Goal: Task Accomplishment & Management: Manage account settings

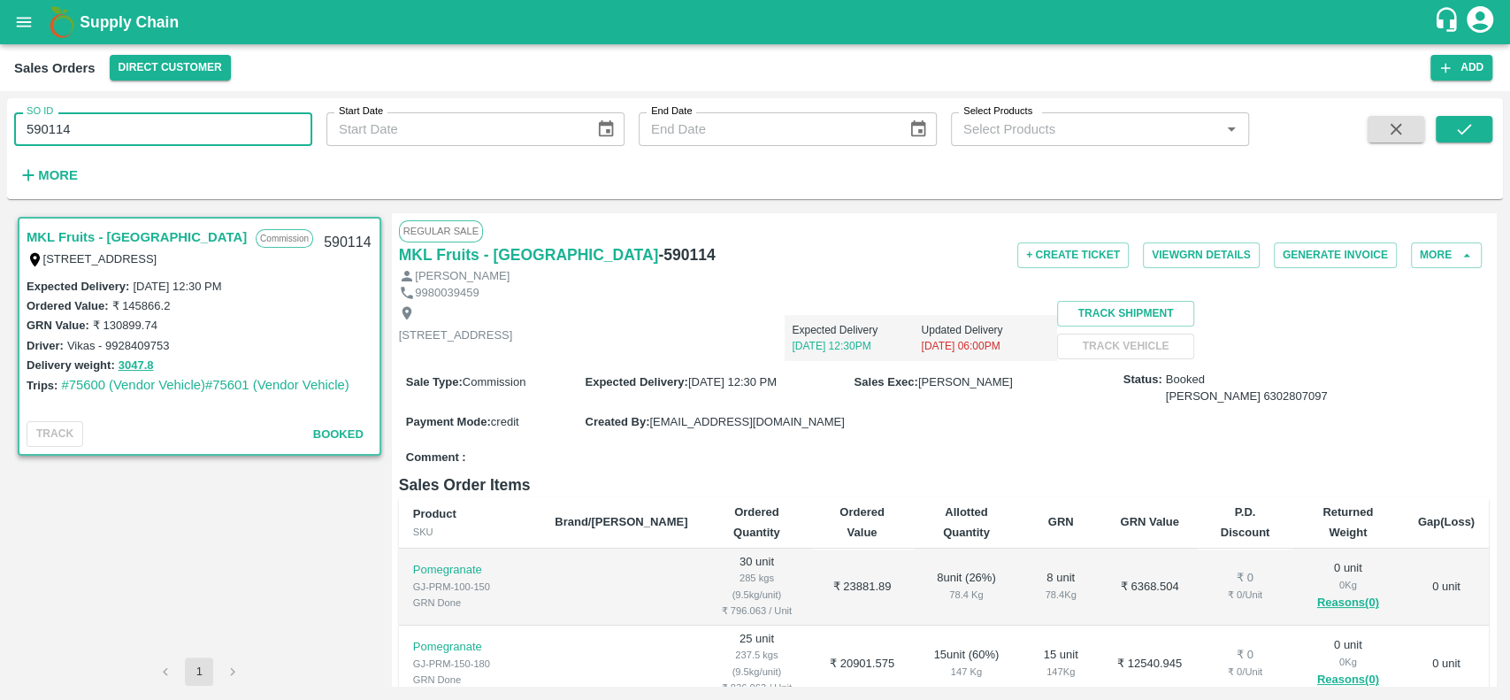
drag, startPoint x: 98, startPoint y: 128, endPoint x: 21, endPoint y: 134, distance: 77.2
click at [21, 134] on input "590114" at bounding box center [163, 129] width 298 height 34
type input "590114"
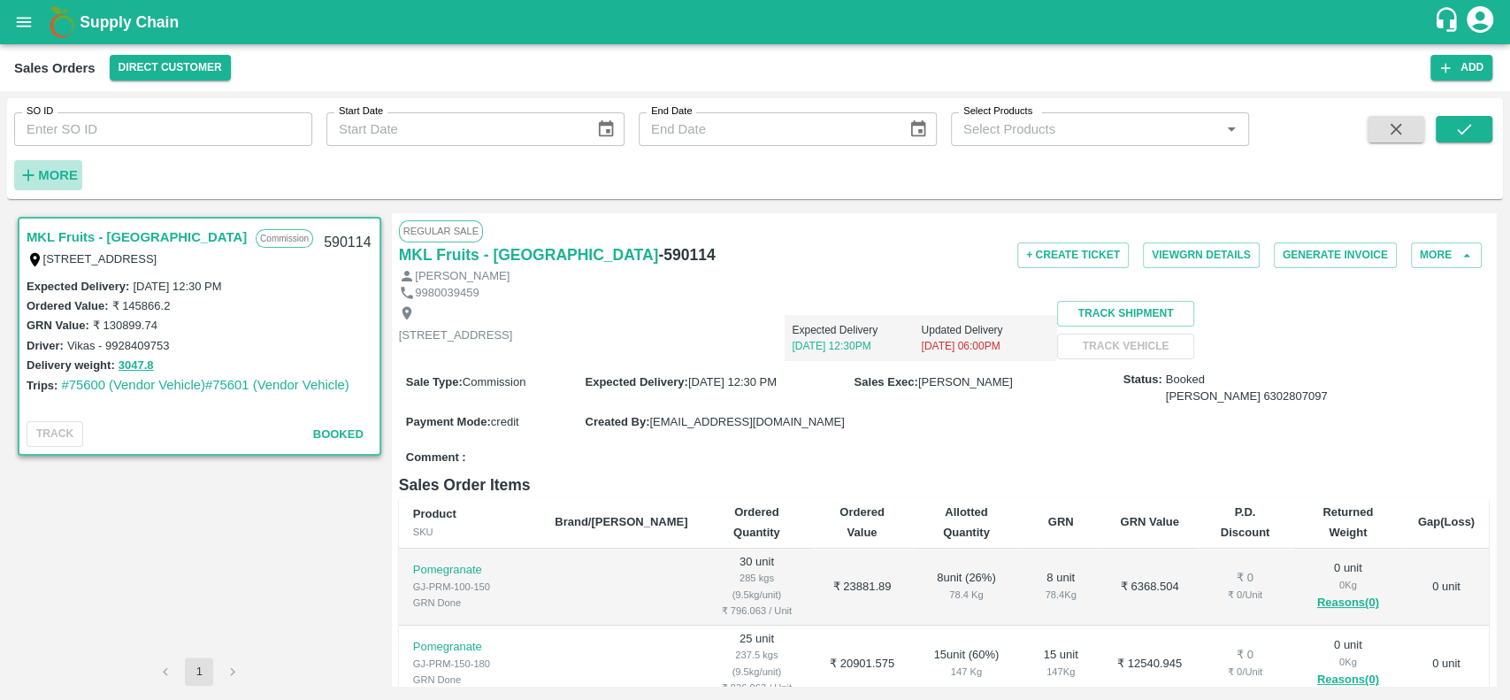
click at [47, 175] on strong "More" at bounding box center [58, 175] width 40 height 14
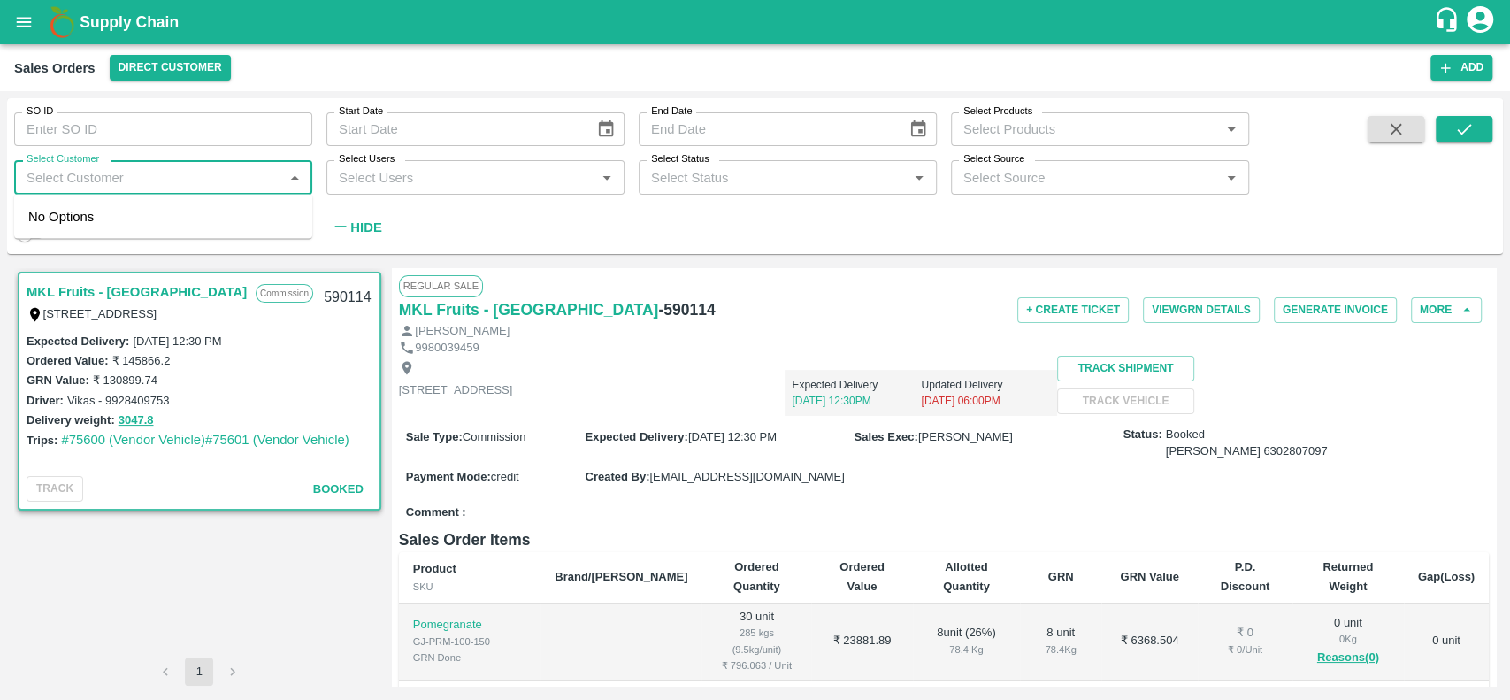
click at [65, 181] on input "Select Customer" at bounding box center [148, 176] width 258 height 23
type input "green spi"
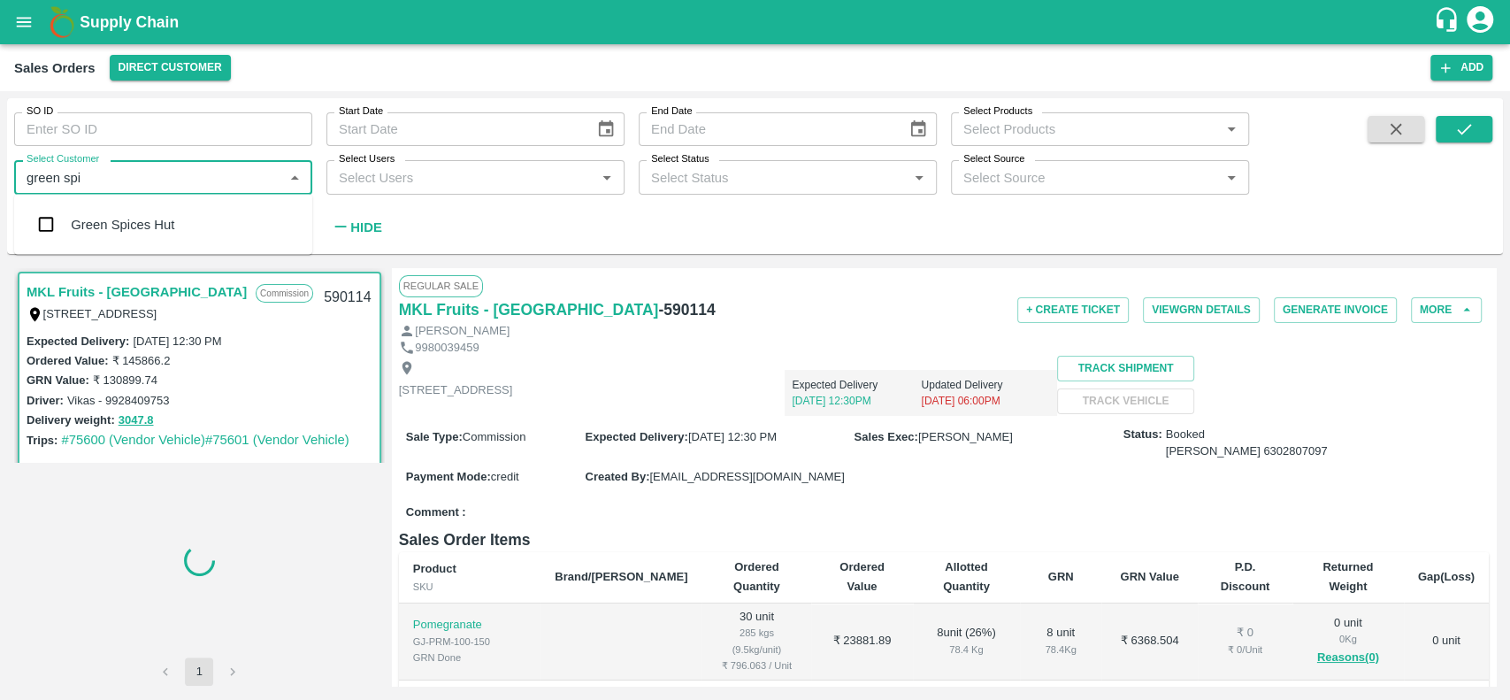
type input "603866"
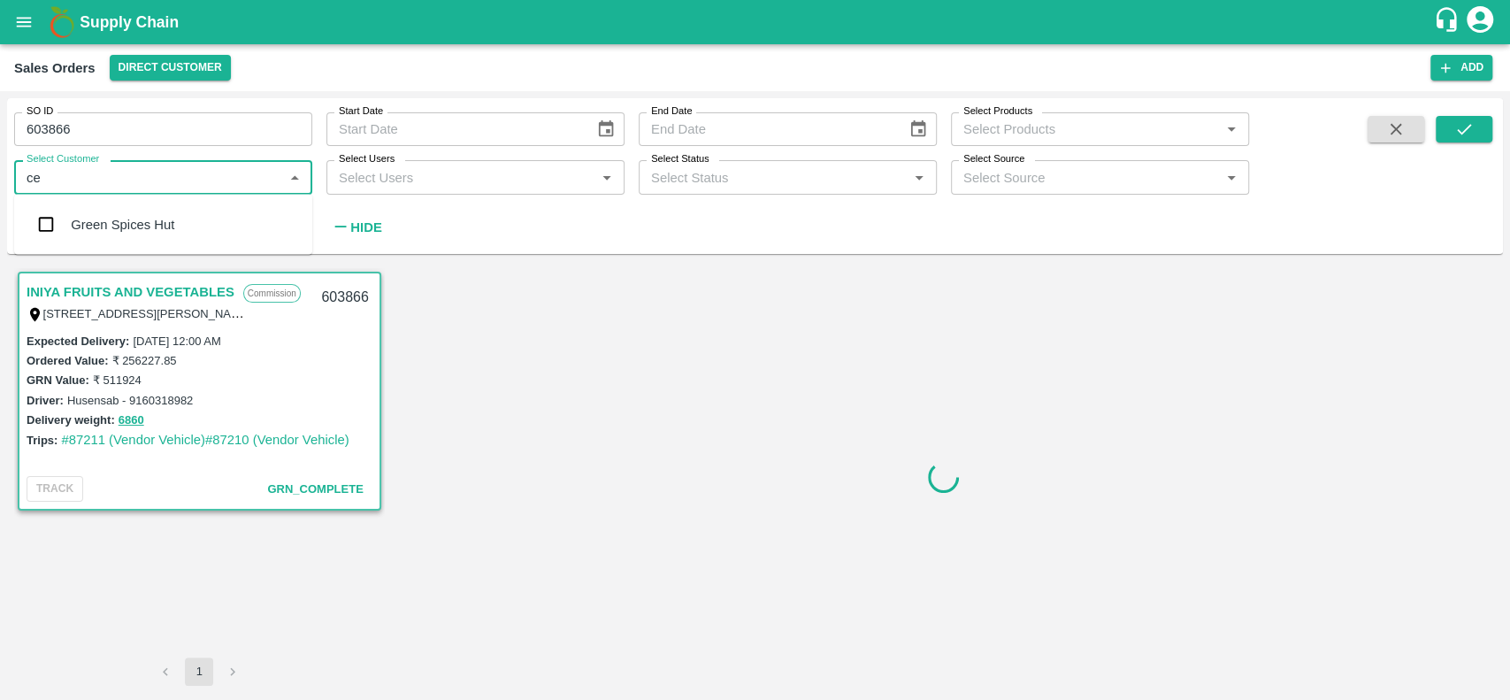
type input "c"
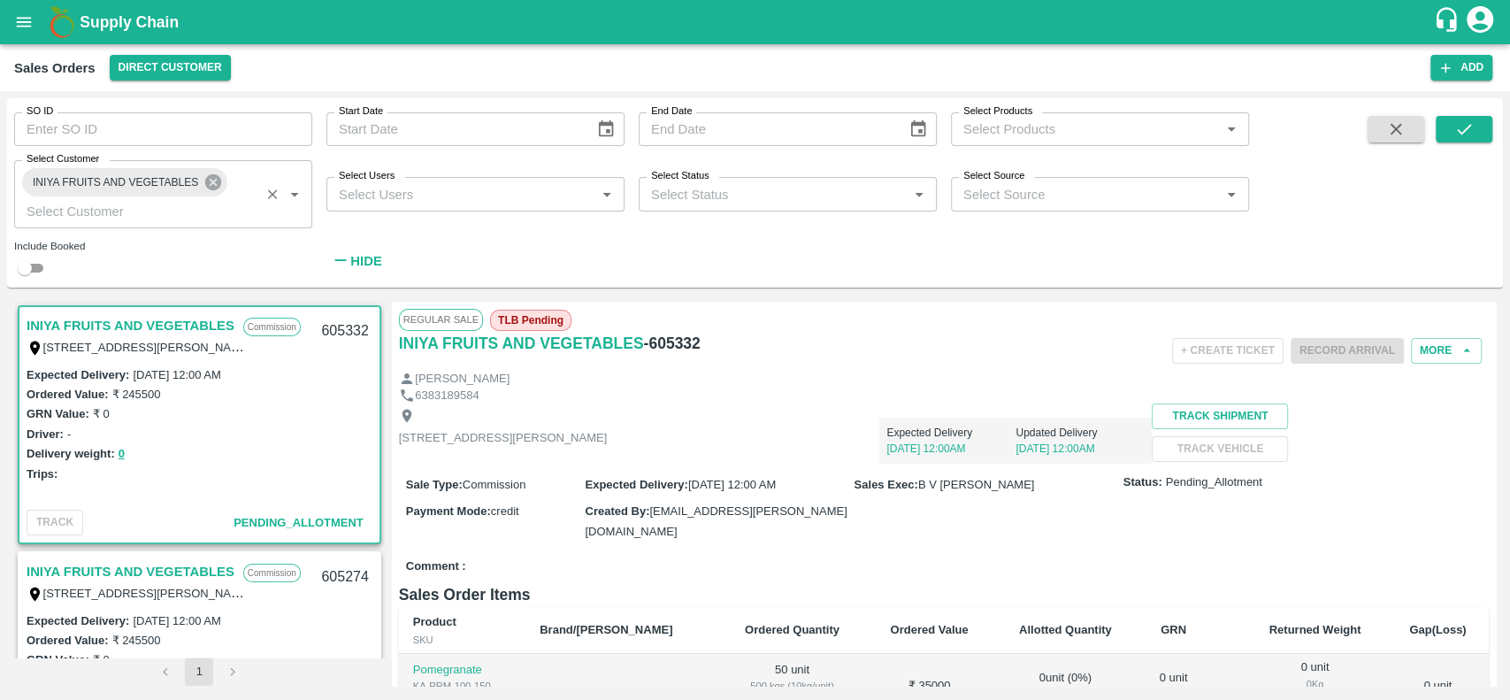
click at [216, 184] on icon at bounding box center [212, 182] width 19 height 19
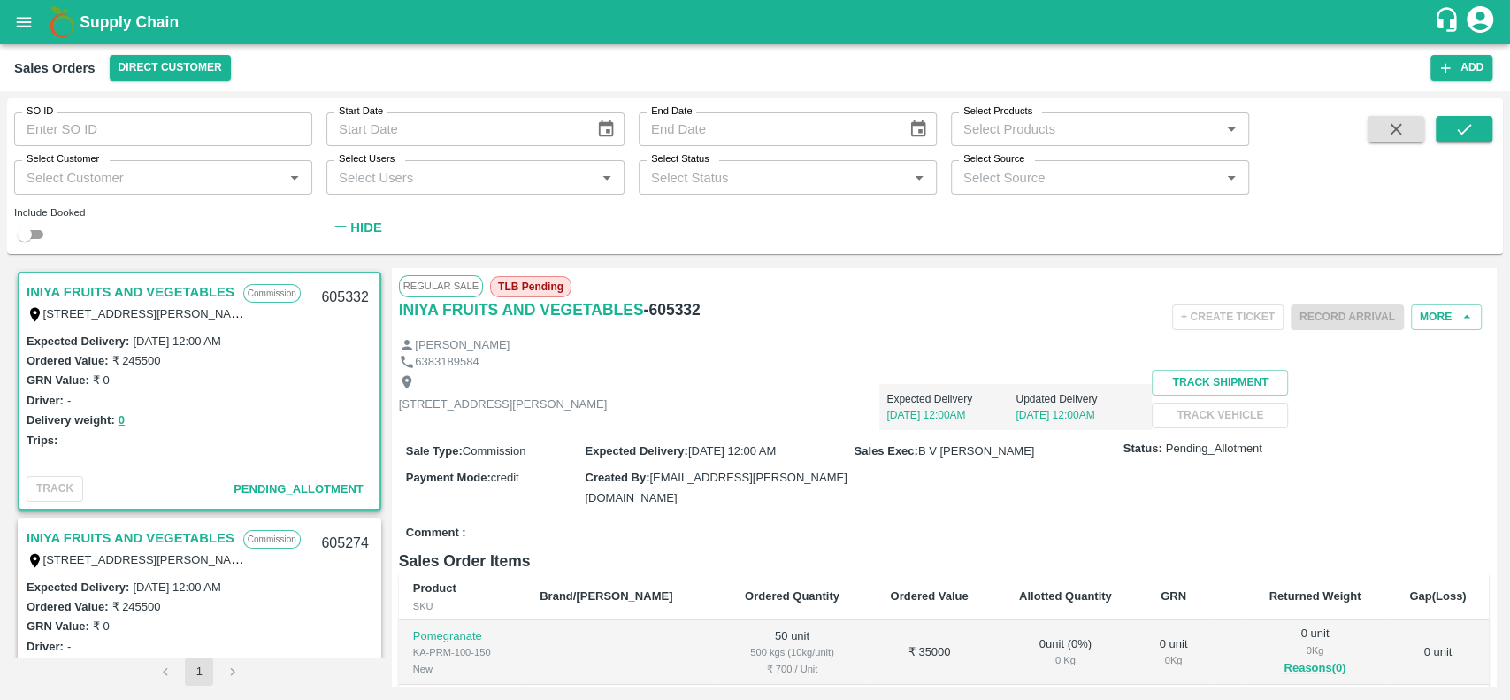
click at [216, 184] on input "Select Customer" at bounding box center [148, 176] width 258 height 23
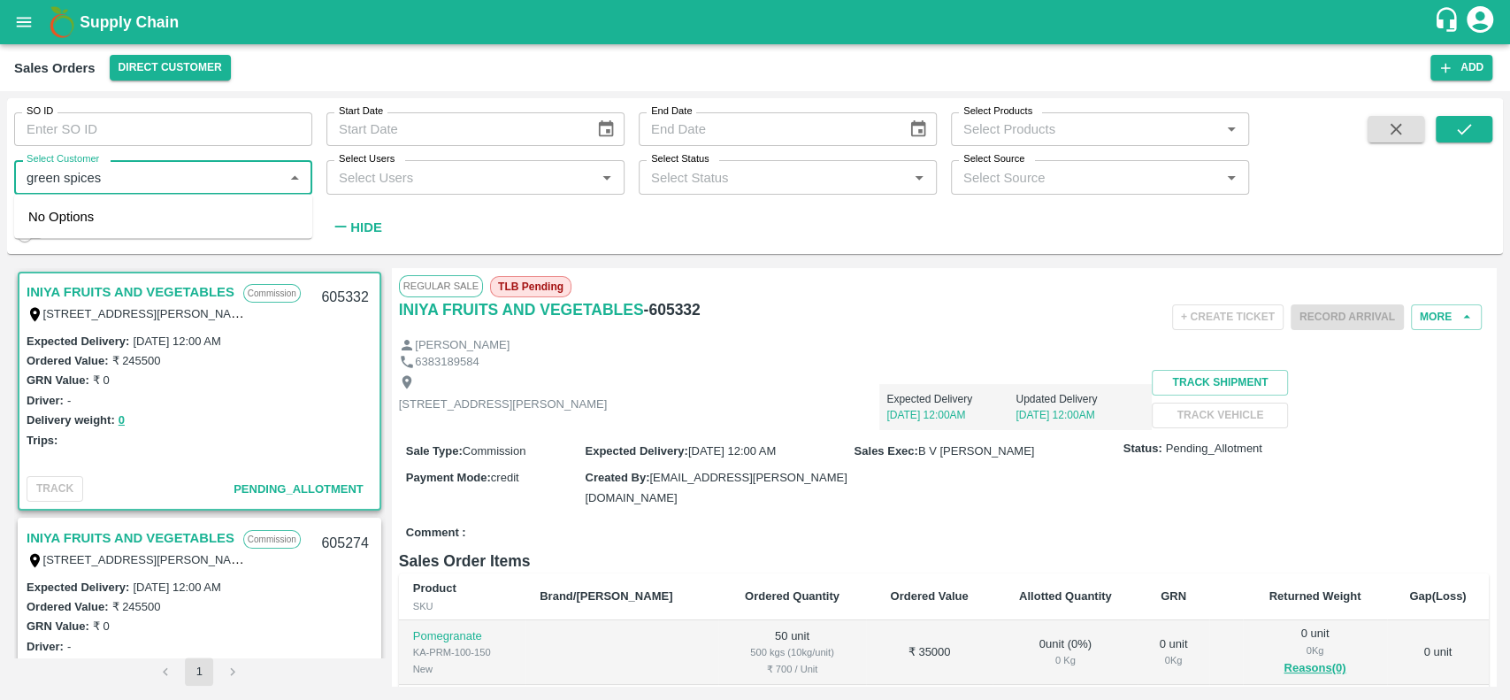
type input "green spices"
click at [42, 221] on input "checkbox" at bounding box center [45, 224] width 35 height 35
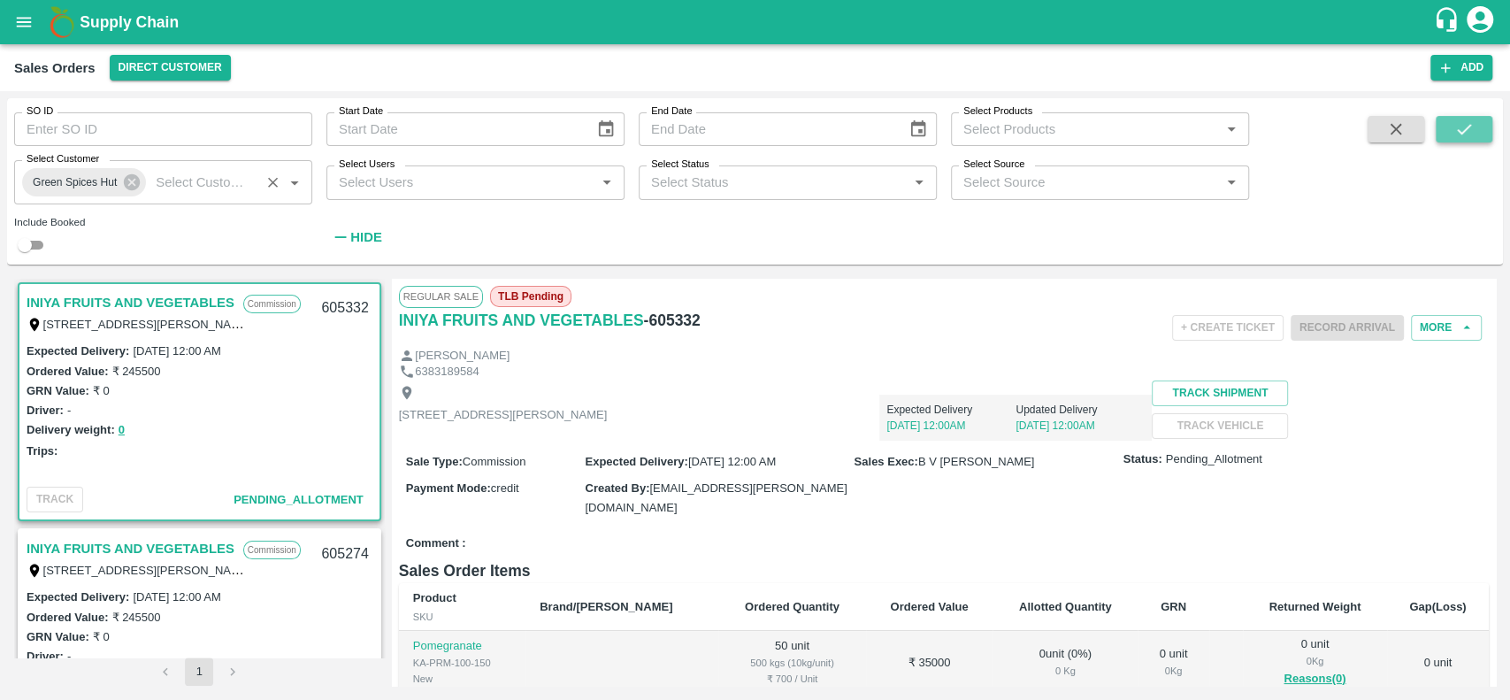
click at [1458, 131] on icon "submit" at bounding box center [1463, 128] width 19 height 19
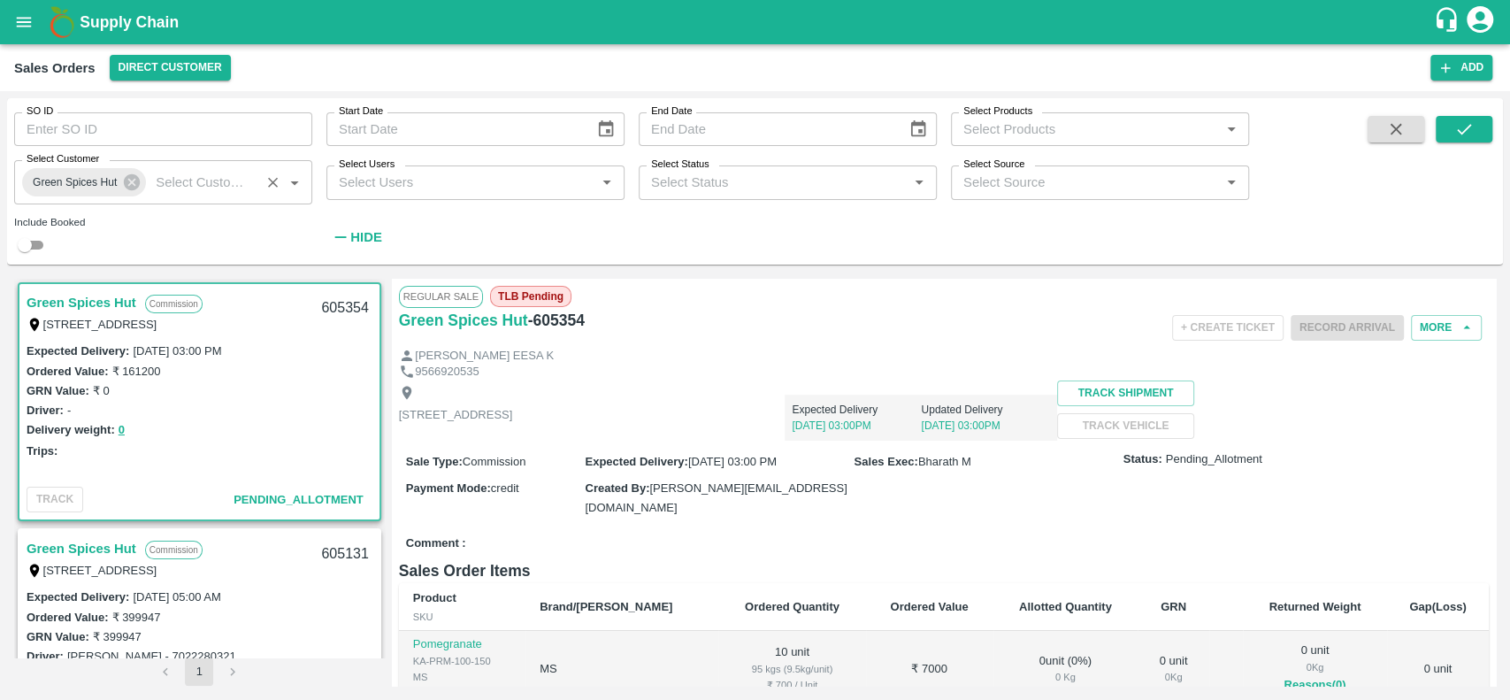
click at [71, 541] on link "Green Spices Hut" at bounding box center [82, 548] width 110 height 23
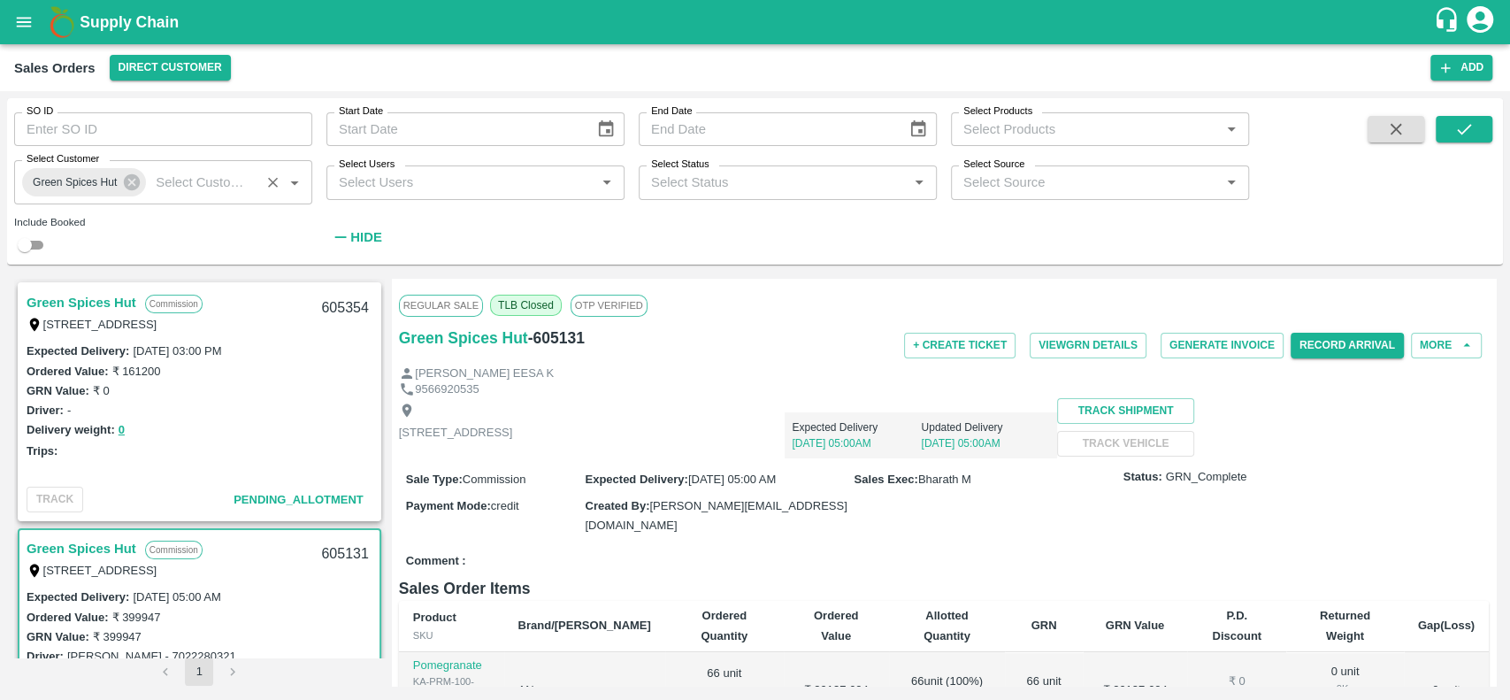
click at [37, 302] on link "Green Spices Hut" at bounding box center [82, 302] width 110 height 23
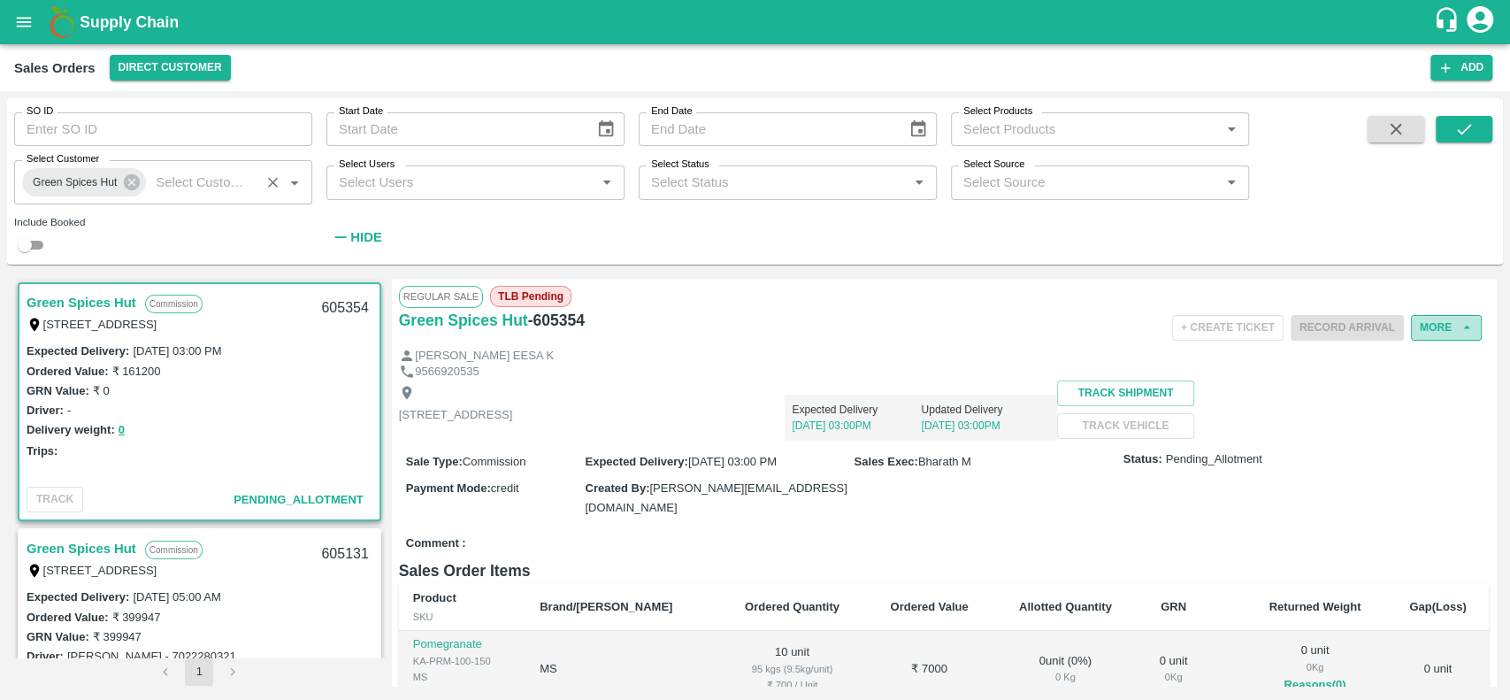
click at [1432, 334] on button "More" at bounding box center [1446, 328] width 71 height 26
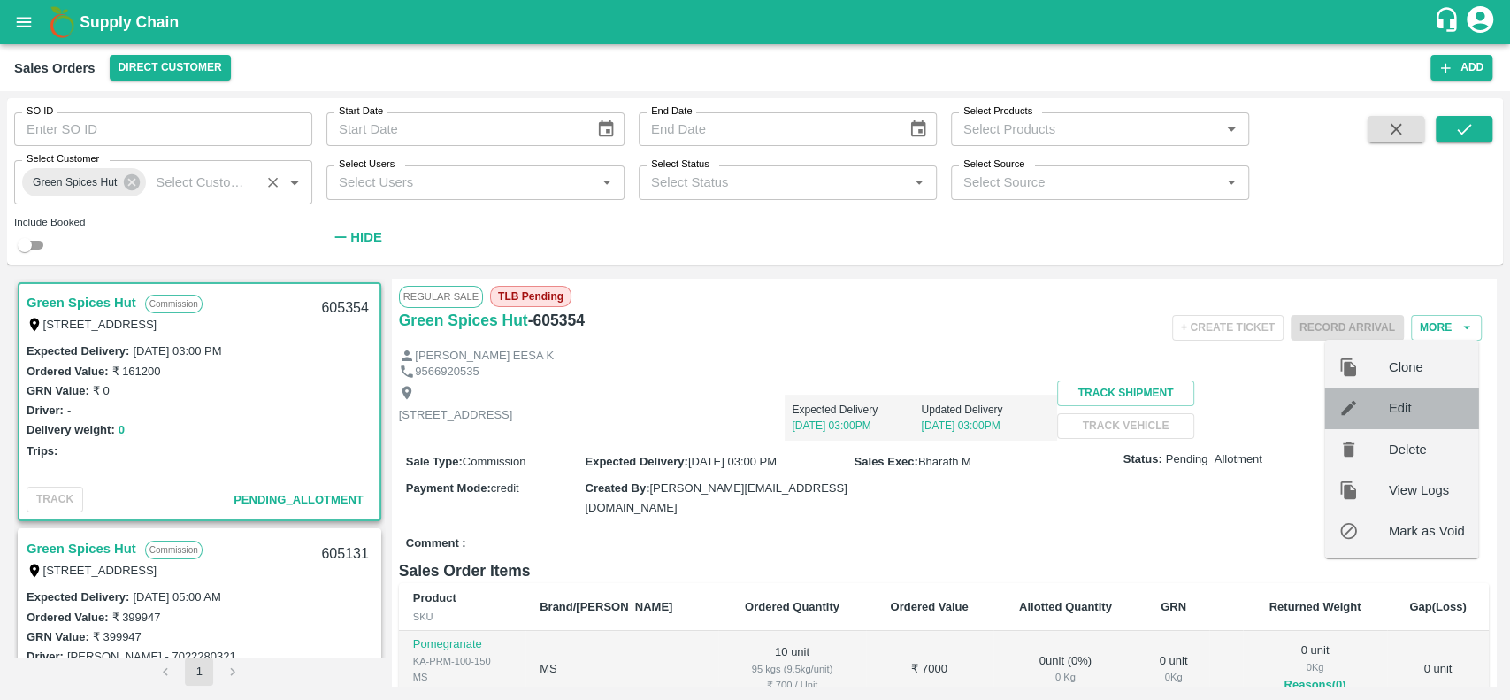
click at [1413, 405] on span "Edit" at bounding box center [1427, 407] width 76 height 19
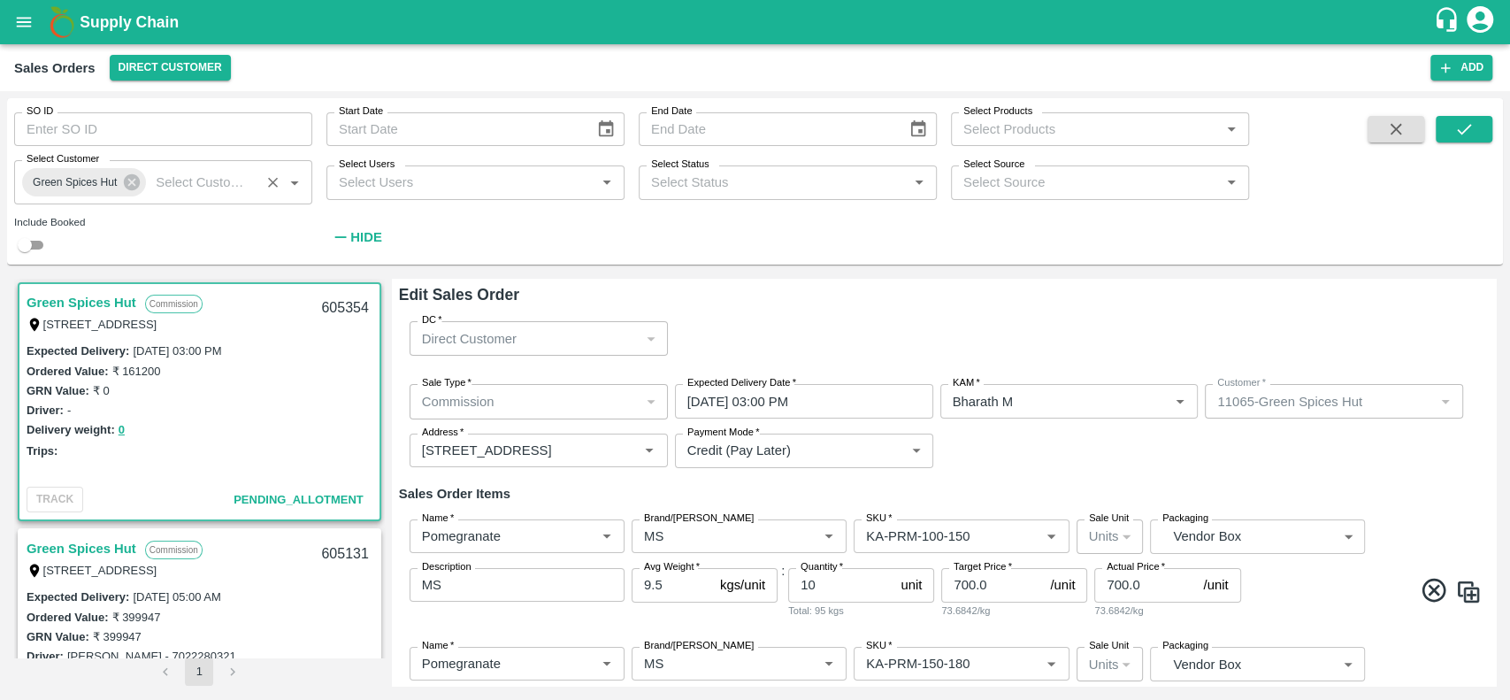
scroll to position [39, 0]
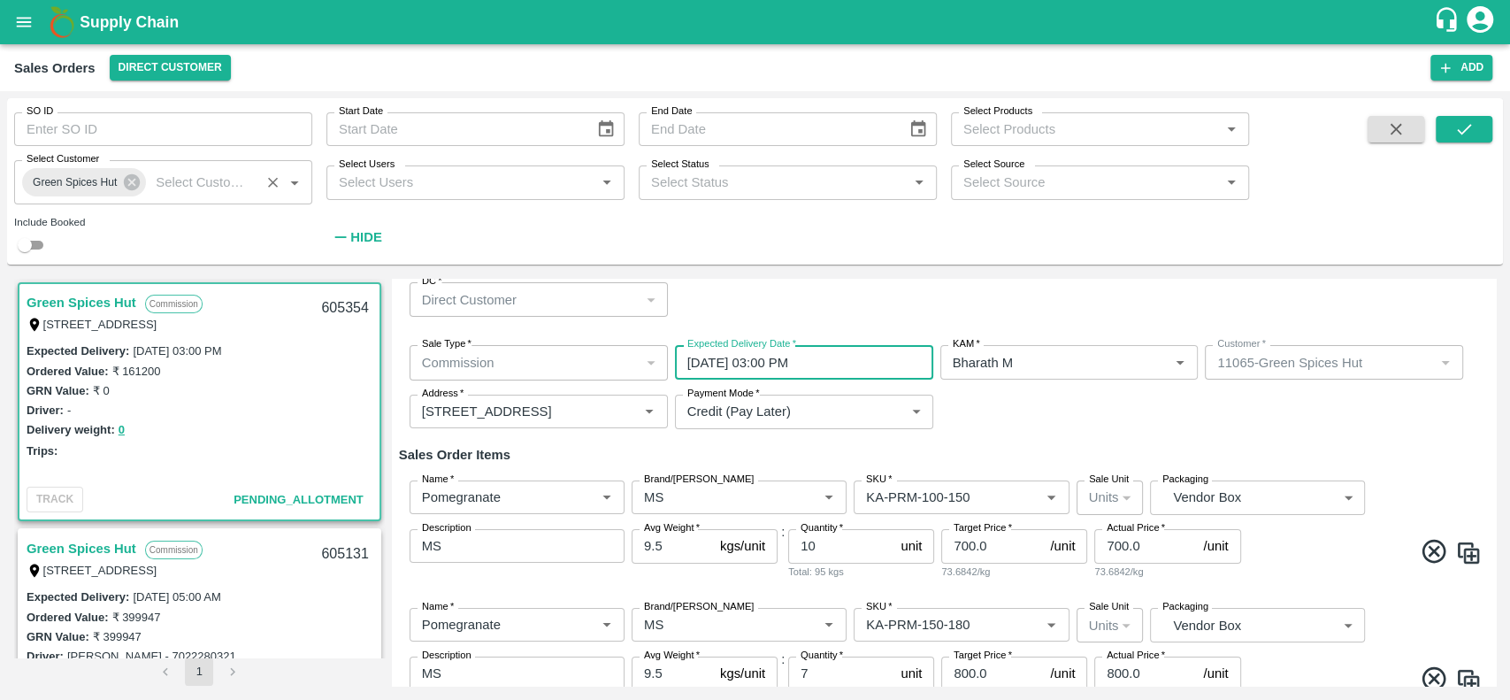
click at [787, 358] on input "20/09/2025 03:00 PM" at bounding box center [798, 362] width 246 height 34
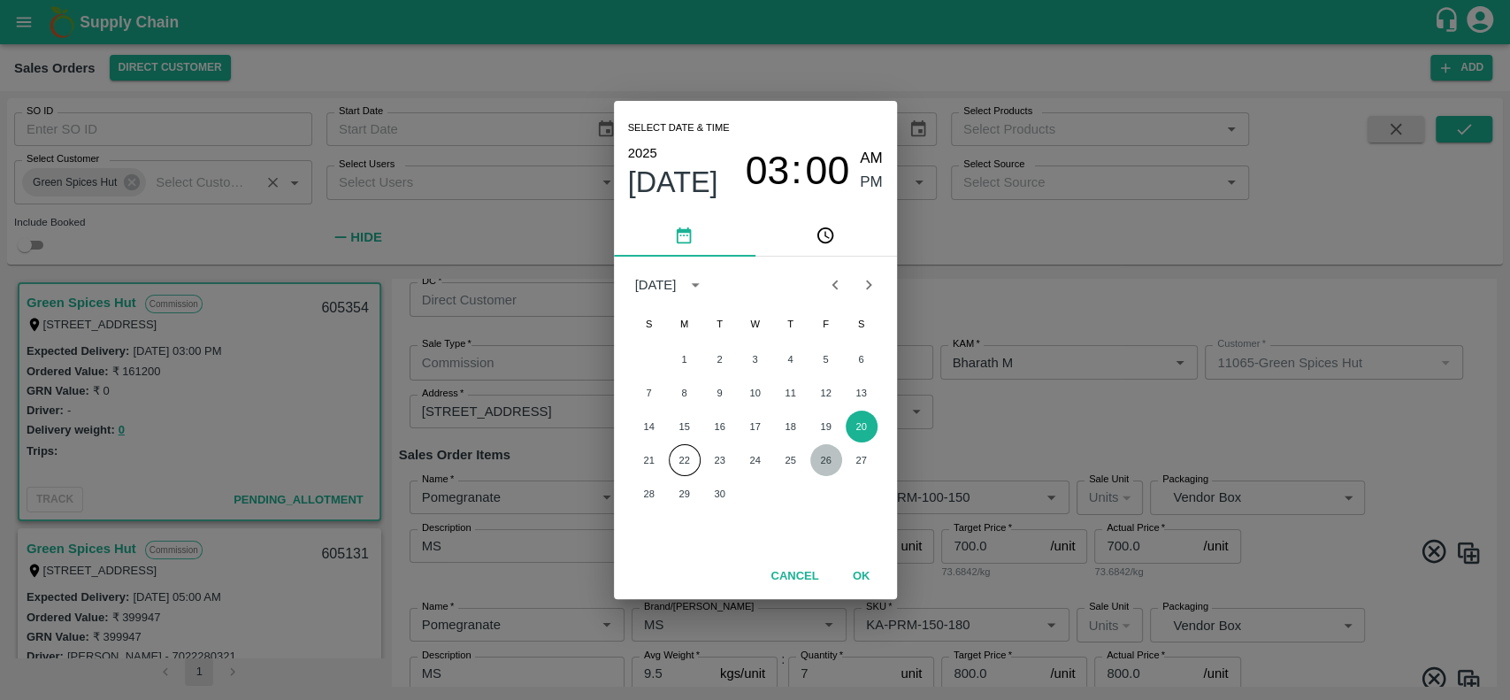
click at [824, 458] on button "26" at bounding box center [826, 460] width 32 height 32
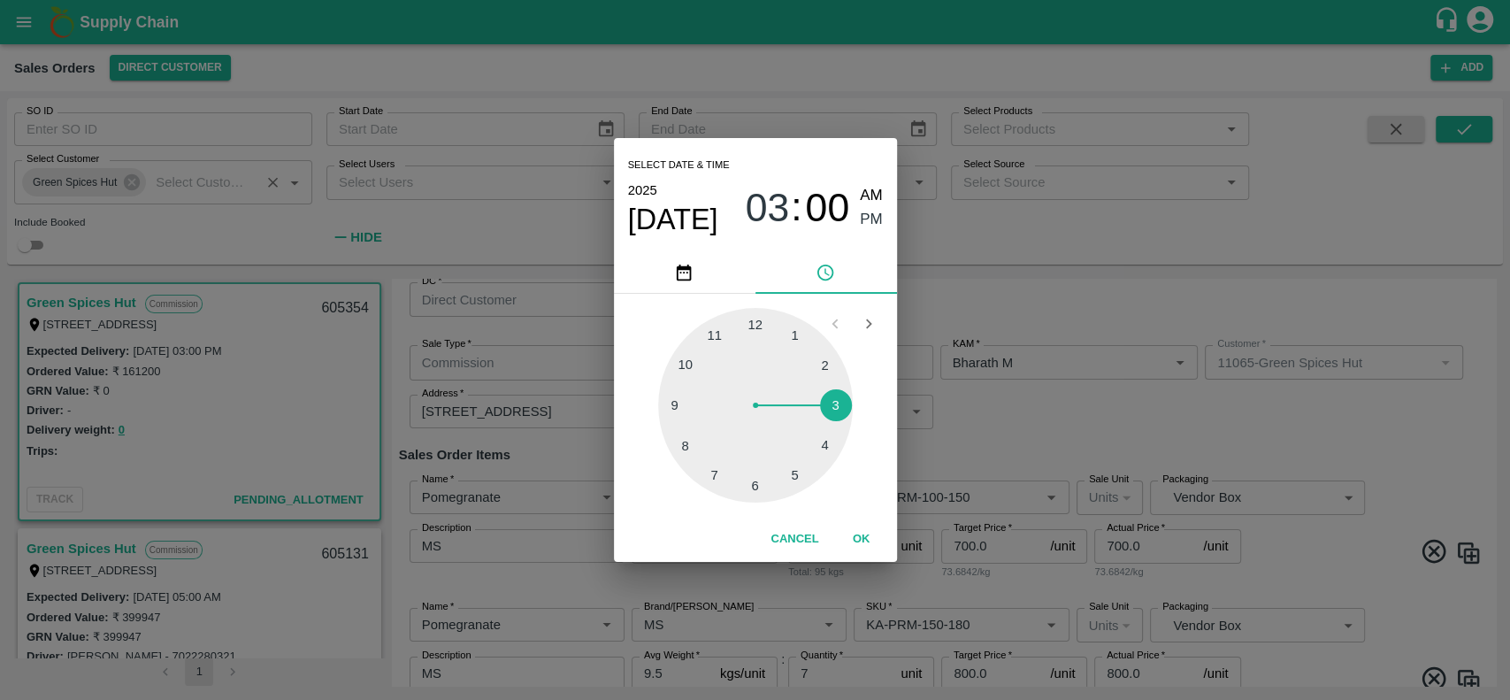
click at [716, 330] on div at bounding box center [755, 405] width 195 height 195
type input "26/09/2025 11:00 PM"
click at [860, 214] on span "PM" at bounding box center [871, 220] width 23 height 24
click at [855, 535] on button "OK" at bounding box center [861, 539] width 57 height 31
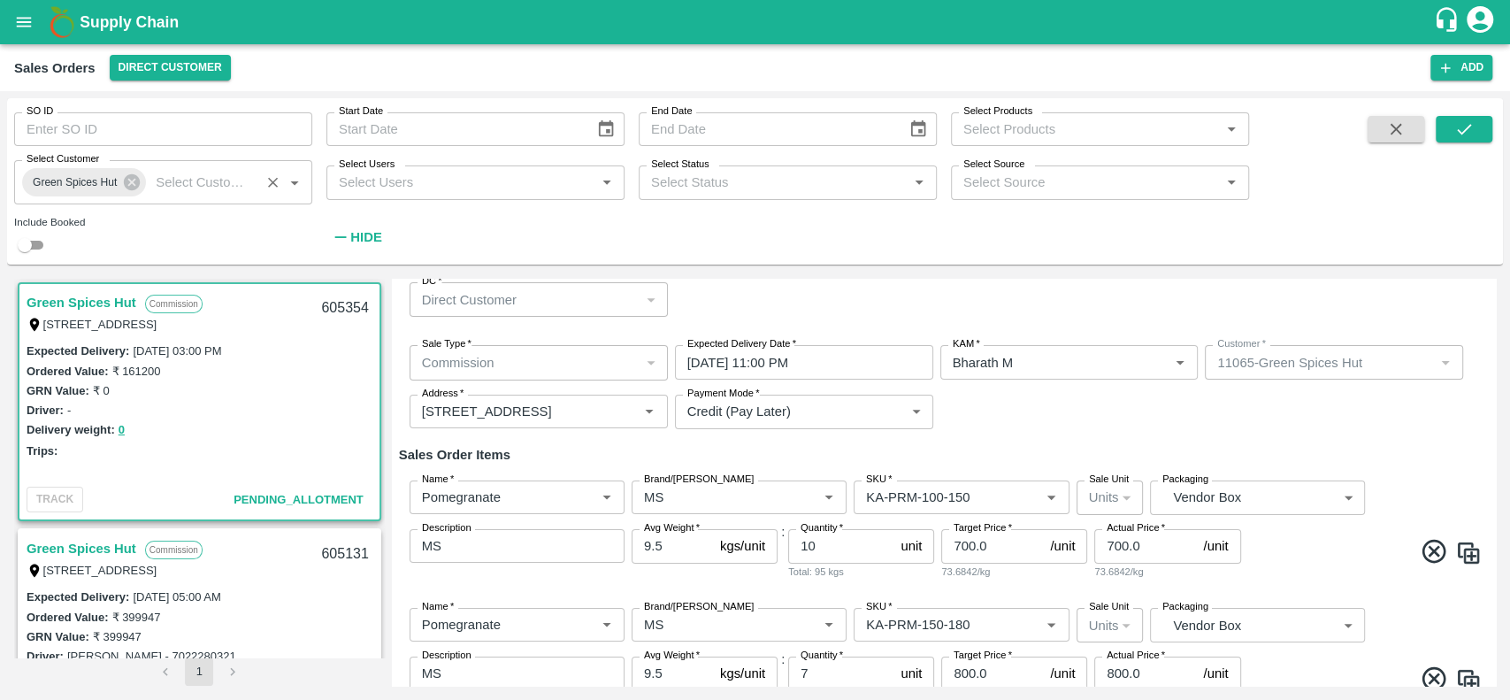
click at [1026, 428] on div "Sale Type   * Commission 2 Sale Type Expected Delivery Date   * 26/09/2025 11:0…" at bounding box center [944, 387] width 1090 height 112
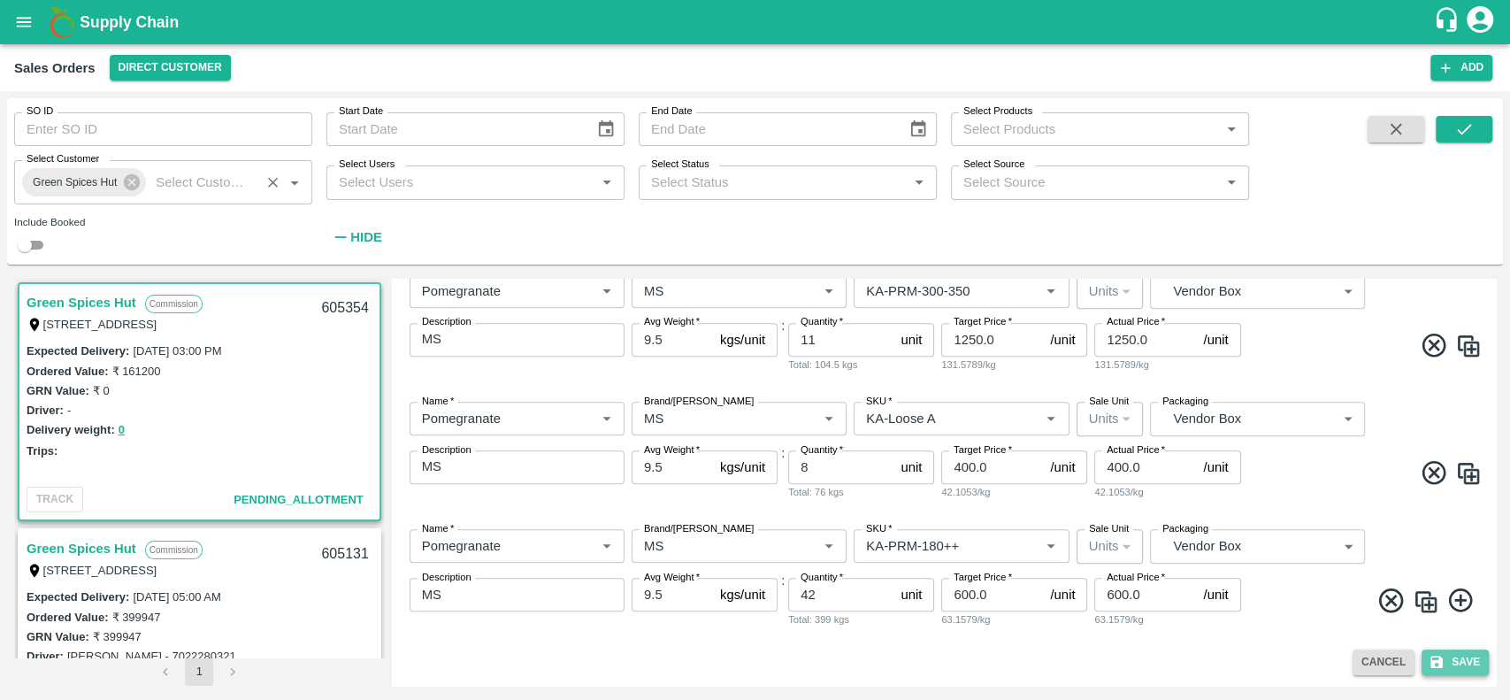
click at [1458, 672] on button "Save" at bounding box center [1455, 662] width 67 height 26
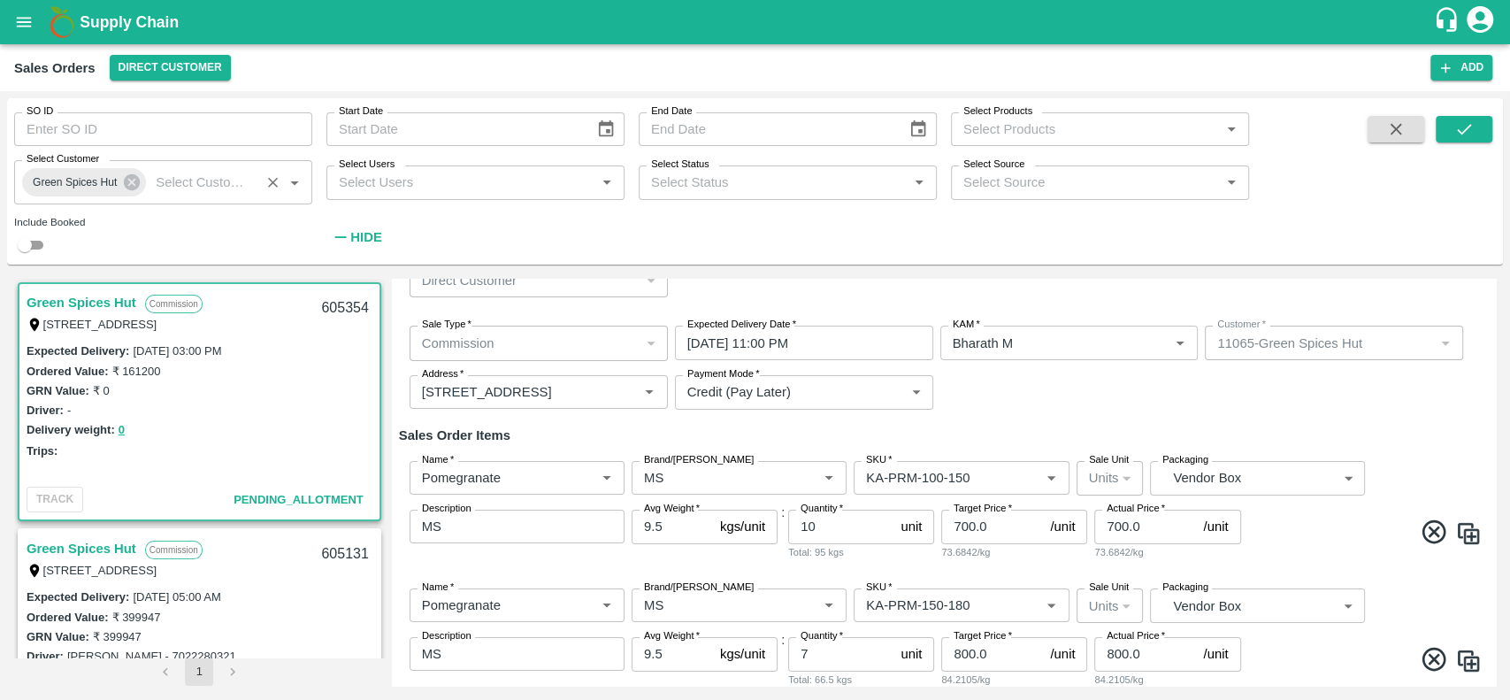
scroll to position [0, 0]
